Goal: Find specific page/section: Locate a particular part of the current website

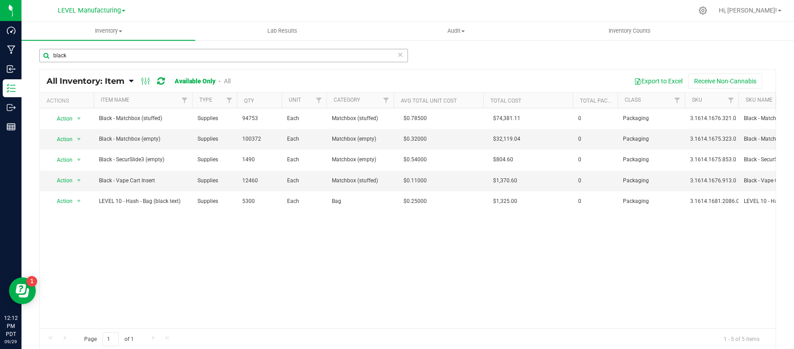
click at [107, 58] on input "black" at bounding box center [223, 55] width 369 height 13
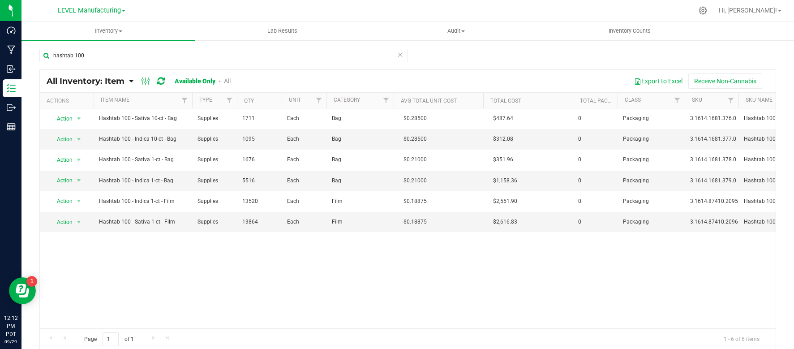
type input "hashtab 100"
click at [99, 4] on div "LEVEL Manufacturing LEVEL - Extension LEVEL Distribution LEVEL Manufacturing" at bounding box center [91, 11] width 131 height 14
click at [99, 7] on span "LEVEL Manufacturing" at bounding box center [89, 11] width 63 height 8
click at [78, 46] on link "LEVEL Distribution" at bounding box center [91, 44] width 131 height 12
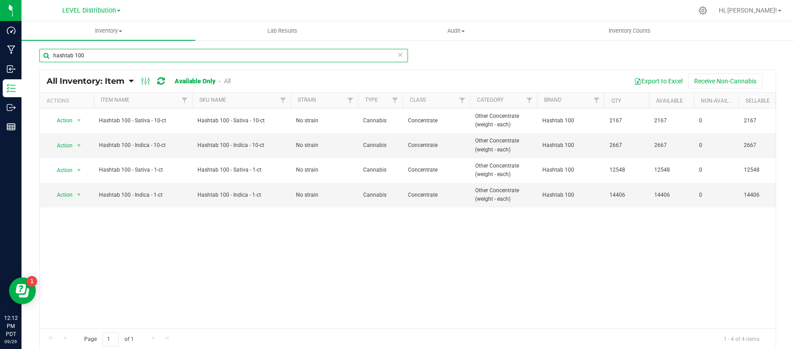
click at [100, 53] on input "hashtab 100" at bounding box center [223, 55] width 369 height 13
click at [76, 44] on div "hashtab 100 All Inventory: Item Item Summary Item (default) Item by Strain Item…" at bounding box center [408, 179] width 773 height 280
click at [72, 52] on input "hashtab 100" at bounding box center [223, 55] width 369 height 13
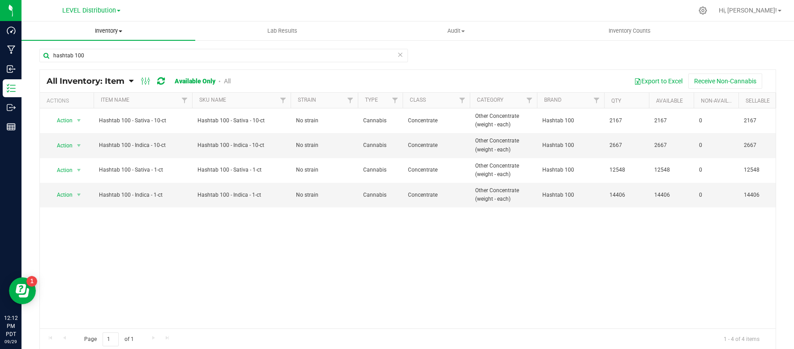
click at [109, 33] on span "Inventory" at bounding box center [109, 31] width 174 height 8
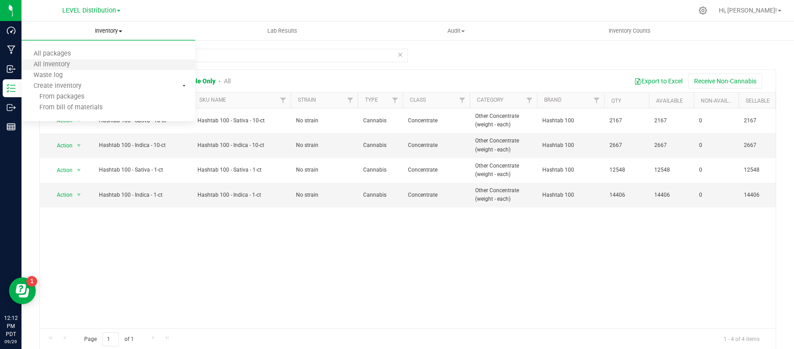
click at [83, 61] on li "All inventory" at bounding box center [109, 65] width 174 height 11
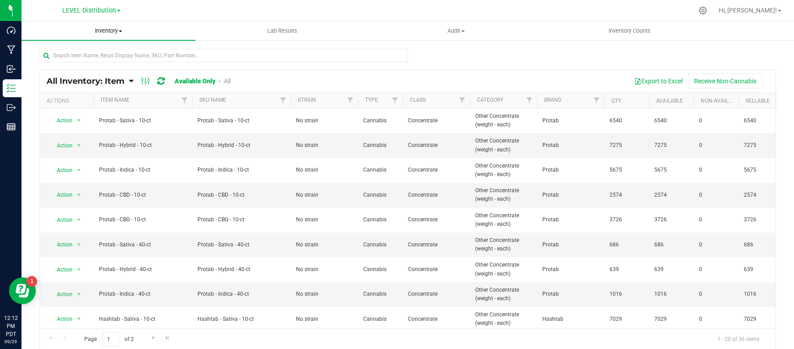
click at [115, 32] on span "Inventory" at bounding box center [109, 31] width 174 height 8
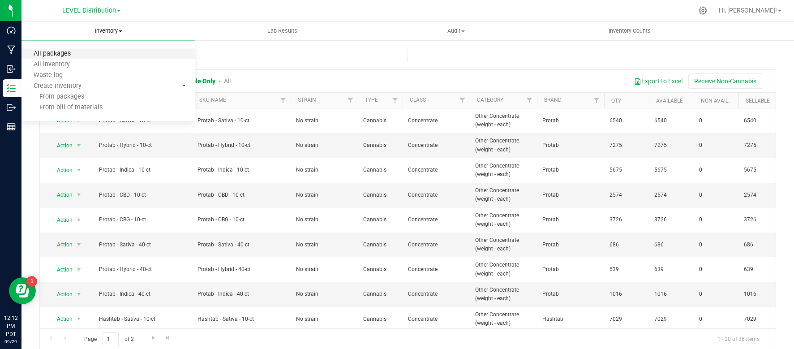
click at [73, 53] on span "All packages" at bounding box center [52, 54] width 61 height 8
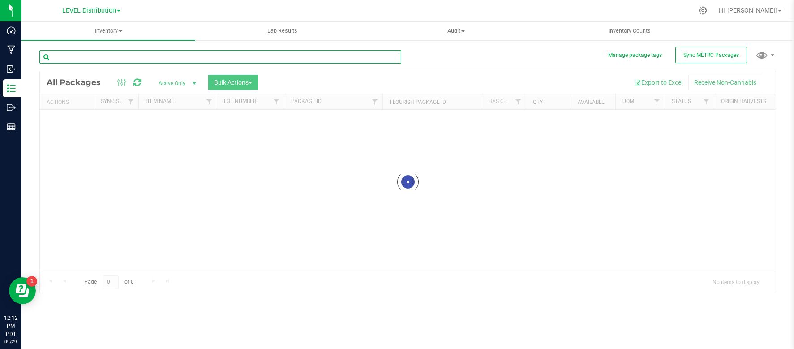
click at [115, 52] on input "text" at bounding box center [220, 56] width 362 height 13
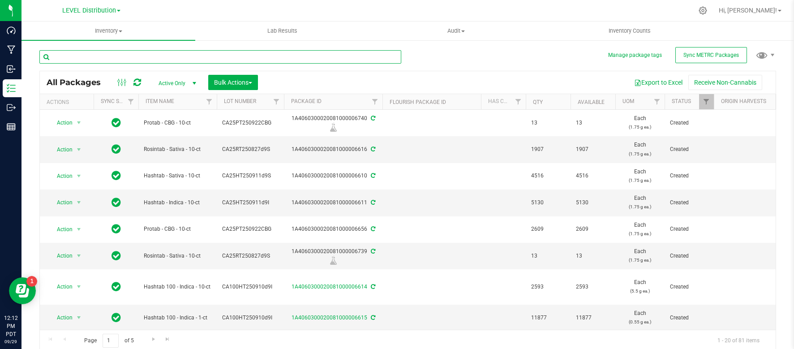
paste input "hashtab 100"
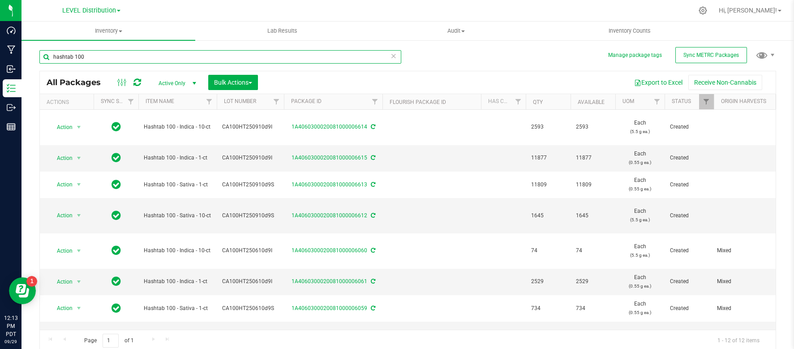
type input "hashtab 100"
